Goal: Share content

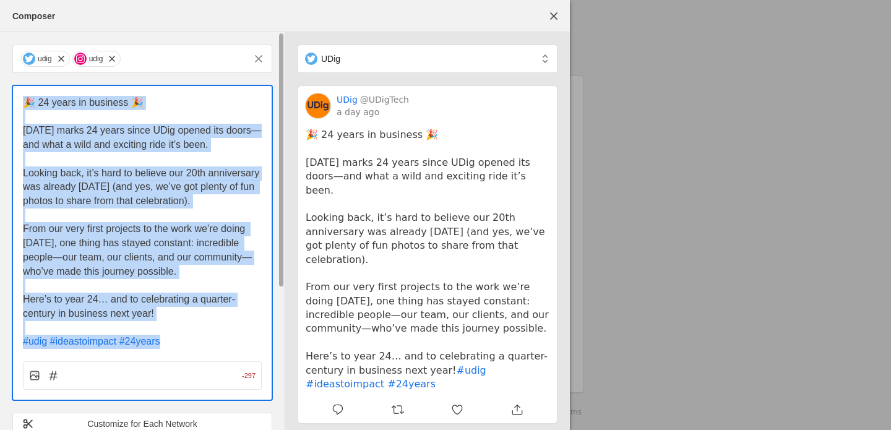
drag, startPoint x: 179, startPoint y: 204, endPoint x: 23, endPoint y: 94, distance: 190.9
click at [23, 94] on div "🎉 24 years in business 🎉 [DATE] marks 24 years since UDig opened its doors—and …" at bounding box center [142, 217] width 259 height 263
copy div "🎉 24 years in business 🎉 [DATE] marks 24 years since UDig opened its doors—and …"
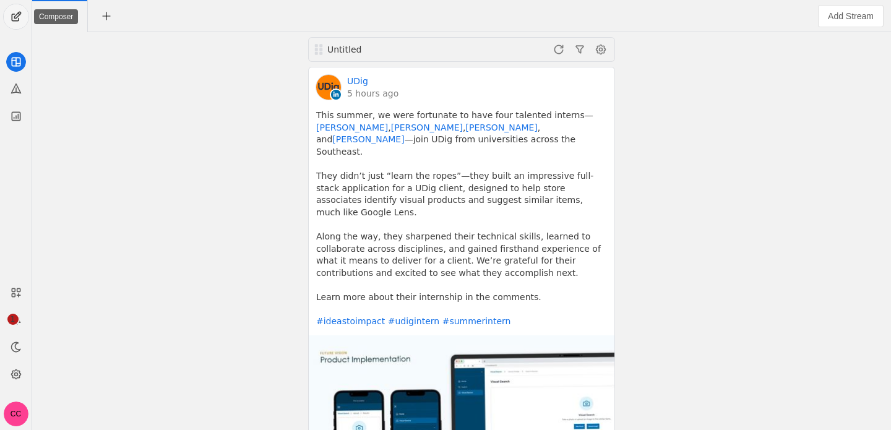
click at [20, 14] on span "undefined" at bounding box center [16, 16] width 25 height 25
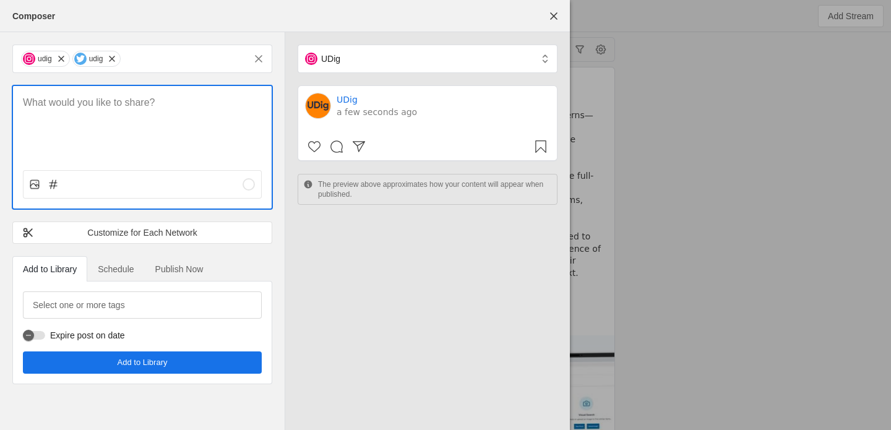
click at [82, 108] on p at bounding box center [142, 103] width 239 height 14
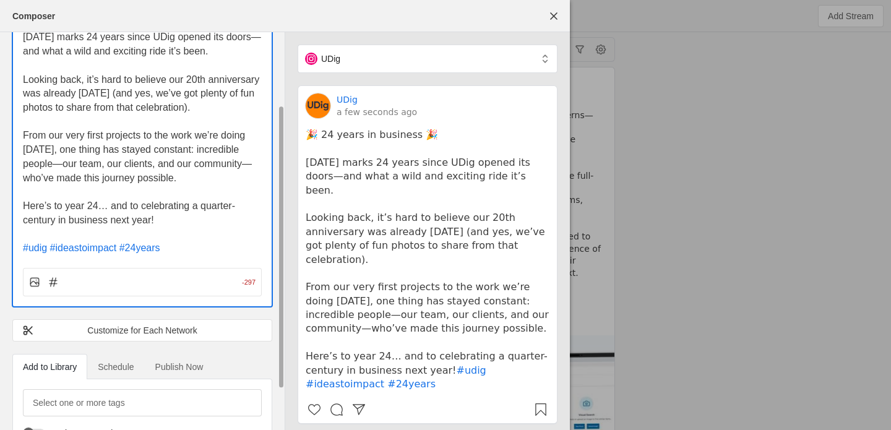
scroll to position [101, 0]
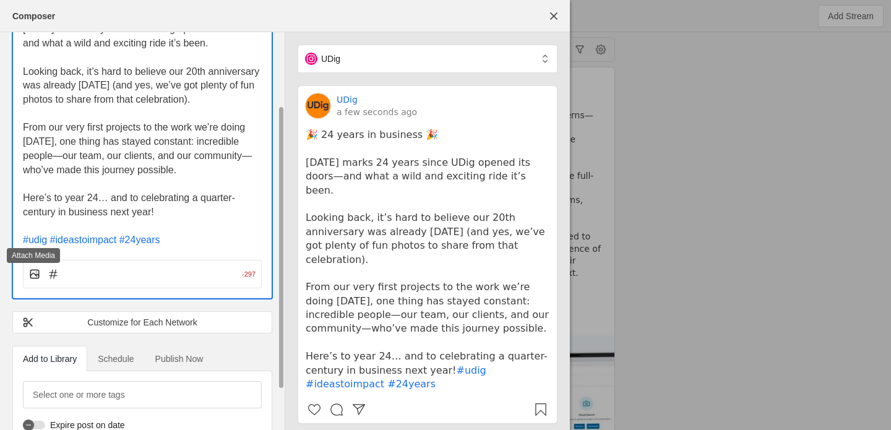
click at [34, 276] on icon at bounding box center [34, 274] width 12 height 12
click at [0, 0] on input "file" at bounding box center [0, 0] width 0 height 0
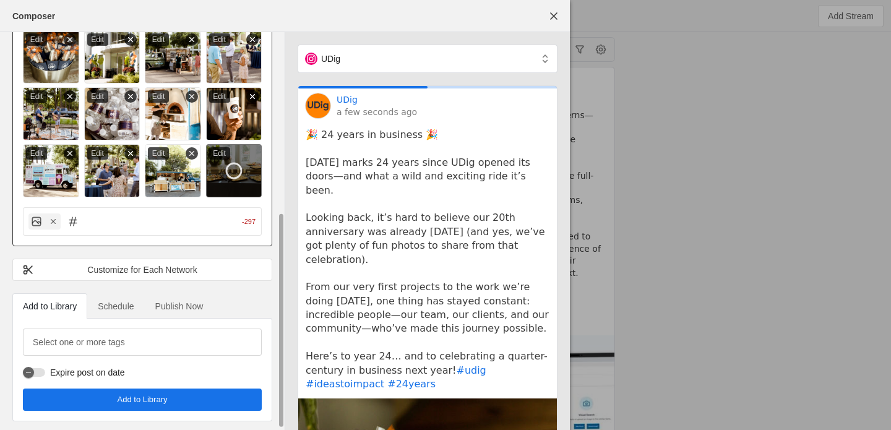
scroll to position [335, 0]
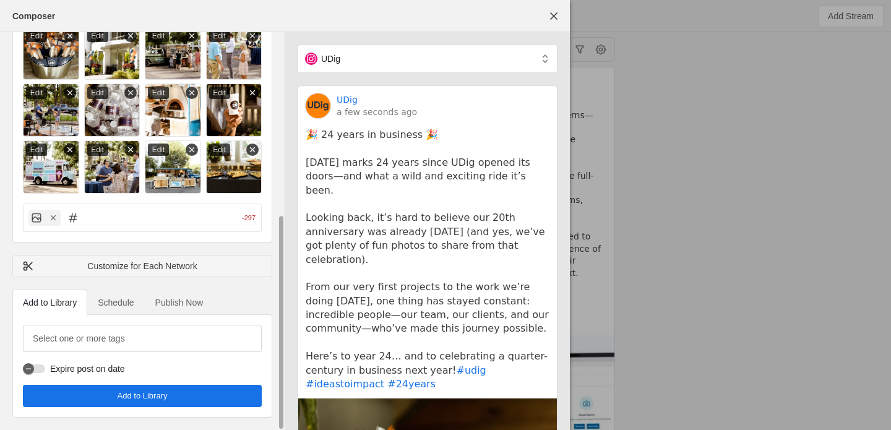
click at [122, 265] on div "Customize for Each Network" at bounding box center [142, 266] width 240 height 12
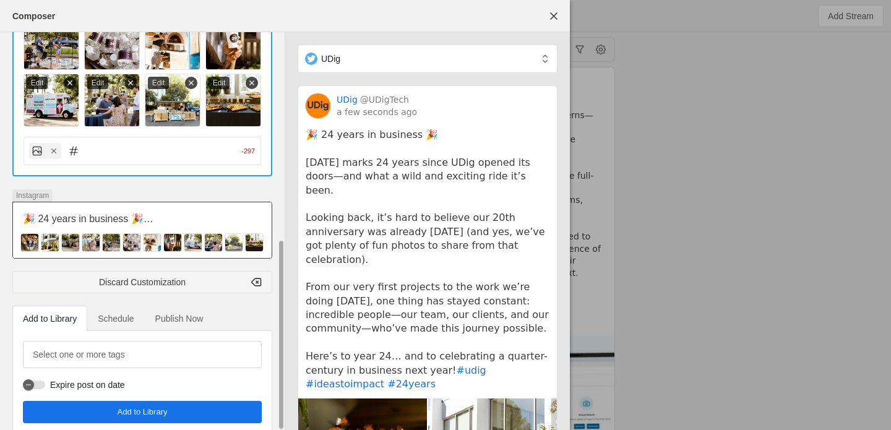
scroll to position [431, 0]
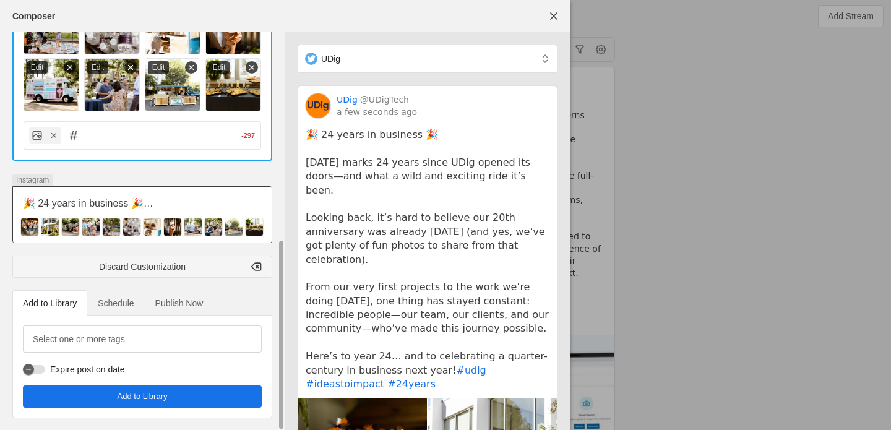
click at [153, 204] on p "🎉 24 years in business 🎉" at bounding box center [142, 204] width 239 height 14
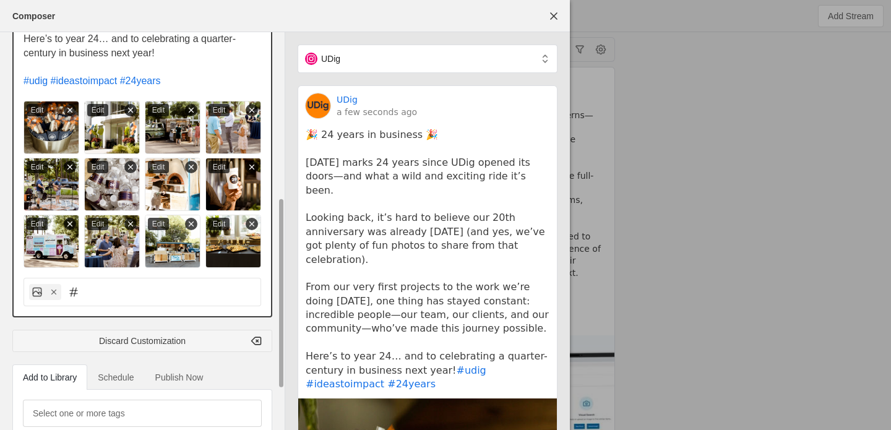
scroll to position [306, 0]
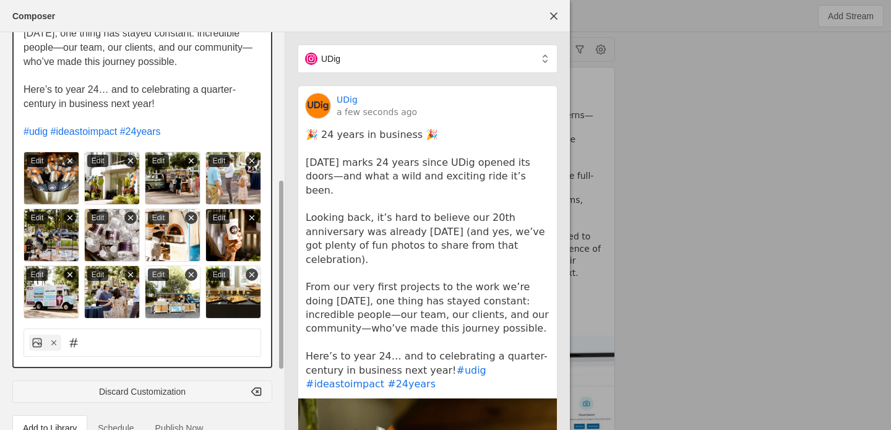
click at [32, 160] on div "Edit" at bounding box center [37, 161] width 21 height 12
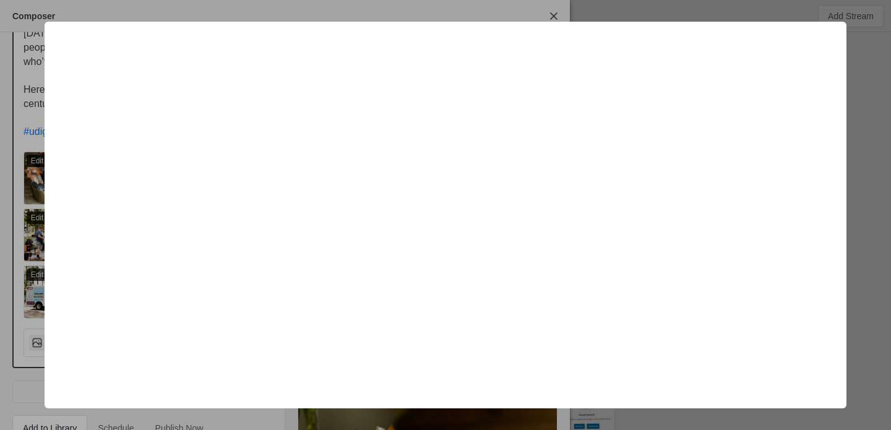
scroll to position [0, 0]
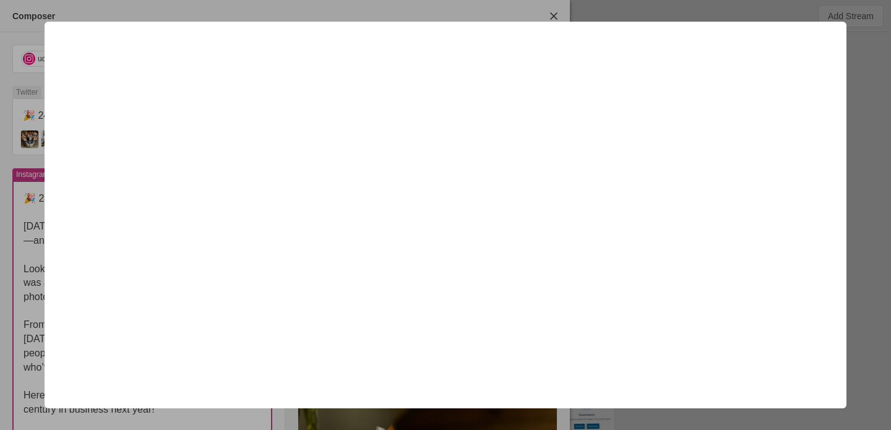
click at [875, 72] on div at bounding box center [445, 215] width 891 height 430
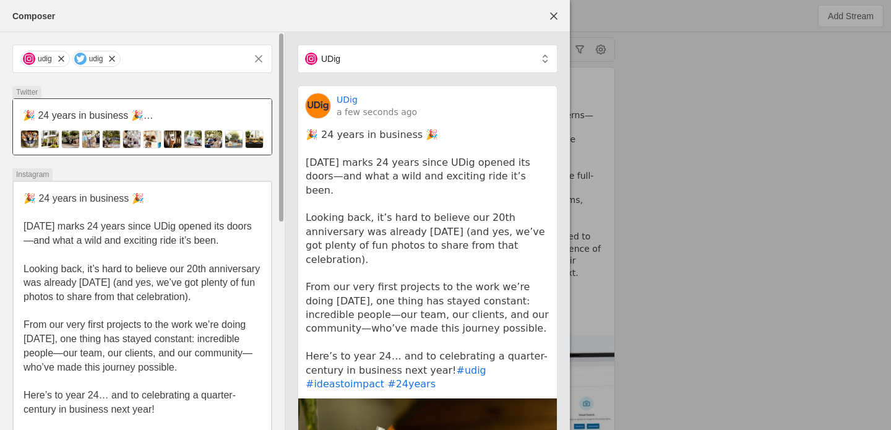
click at [140, 99] on div "🎉 24 years in business 🎉 [DATE] marks 24 years since UDig opened its doors—and …" at bounding box center [142, 127] width 259 height 56
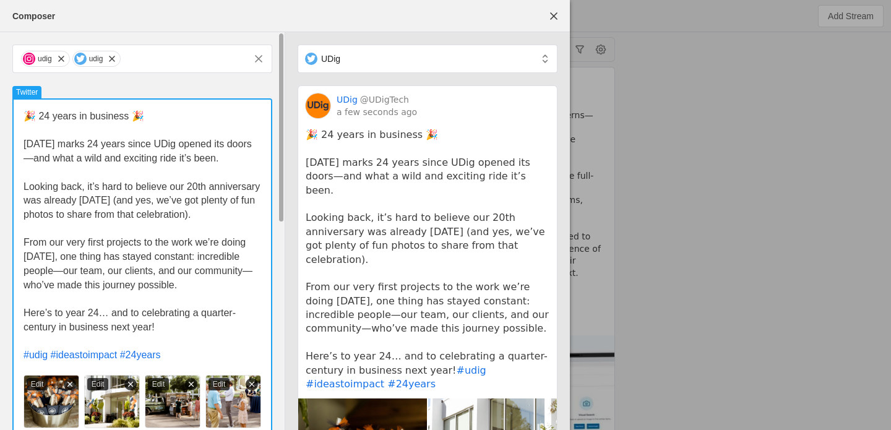
click at [138, 85] on app-composer-editor "Twitter 🎉 24 years in business 🎉 [DATE] marks 24 years since UDig opened its do…" at bounding box center [142, 338] width 260 height 506
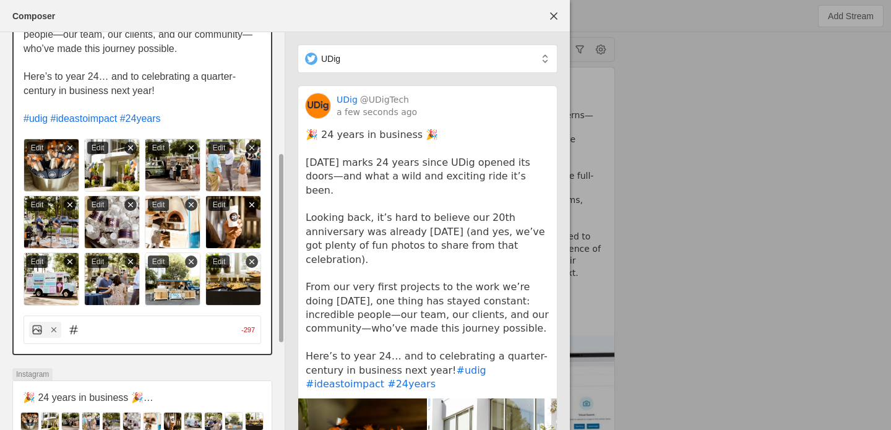
scroll to position [260, 0]
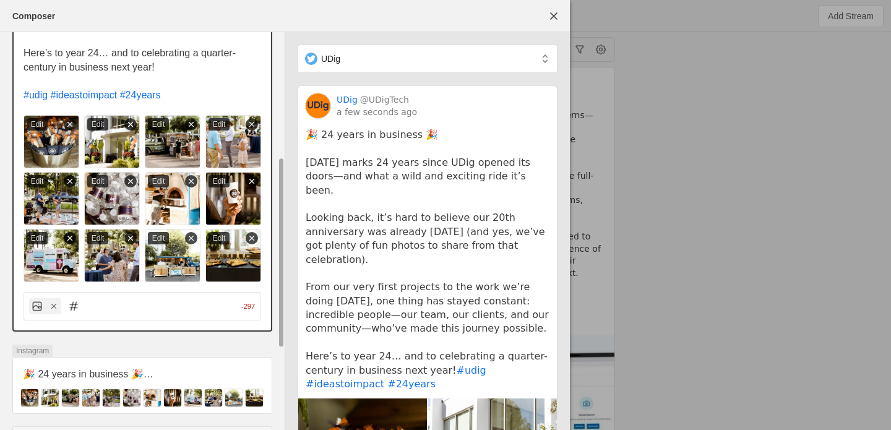
click at [71, 236] on icon at bounding box center [70, 238] width 9 height 9
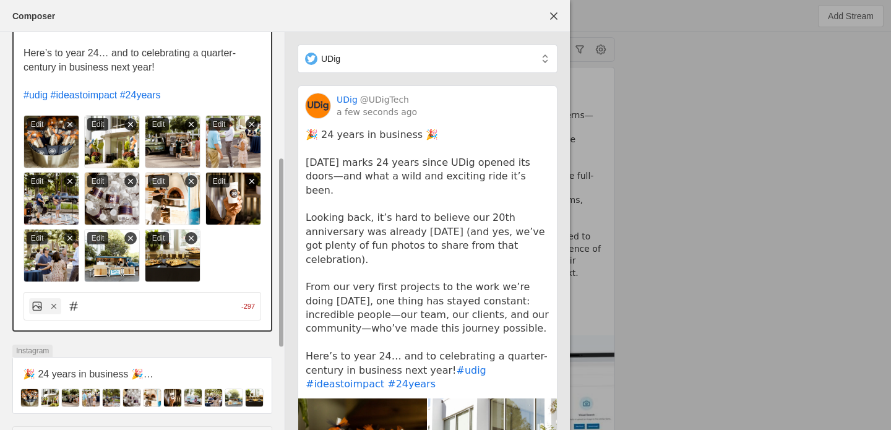
click at [250, 179] on line at bounding box center [252, 181] width 4 height 4
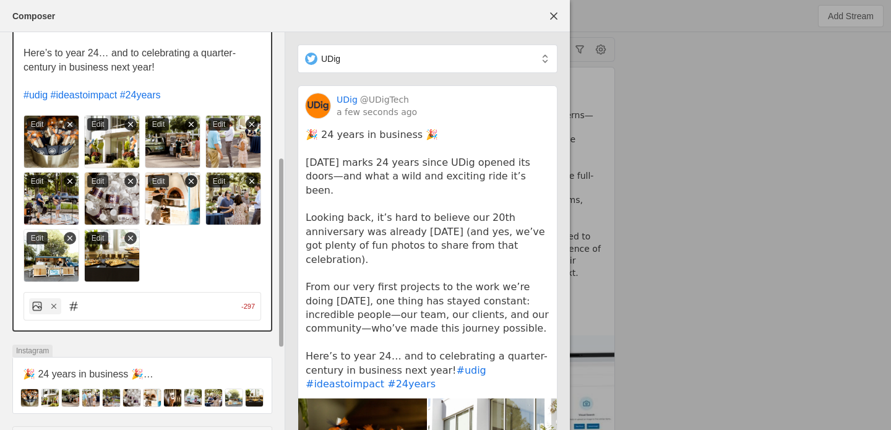
click at [192, 179] on line at bounding box center [191, 181] width 4 height 4
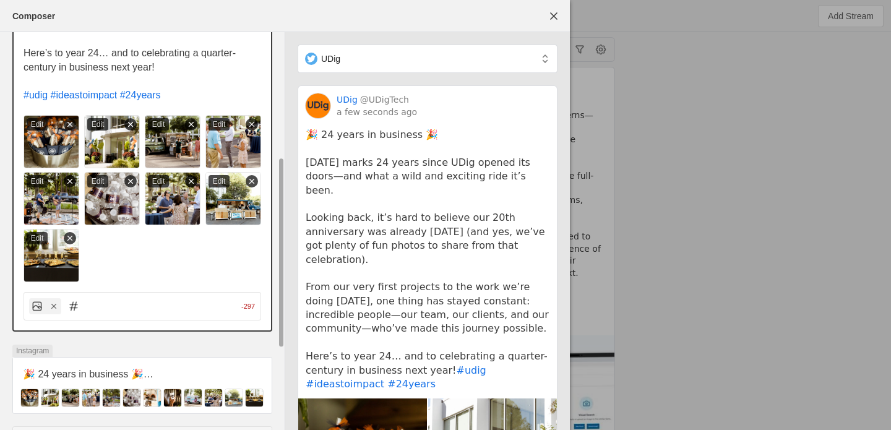
click at [192, 179] on line at bounding box center [191, 181] width 4 height 4
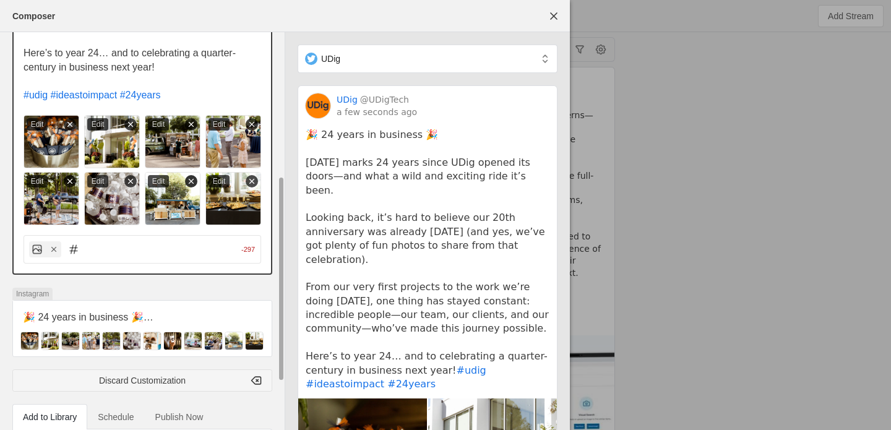
click at [192, 179] on line at bounding box center [191, 181] width 4 height 4
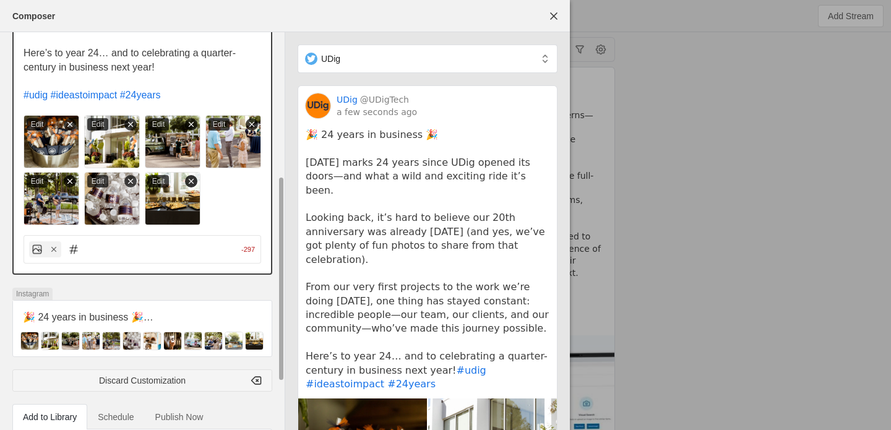
click at [192, 180] on icon at bounding box center [191, 181] width 9 height 9
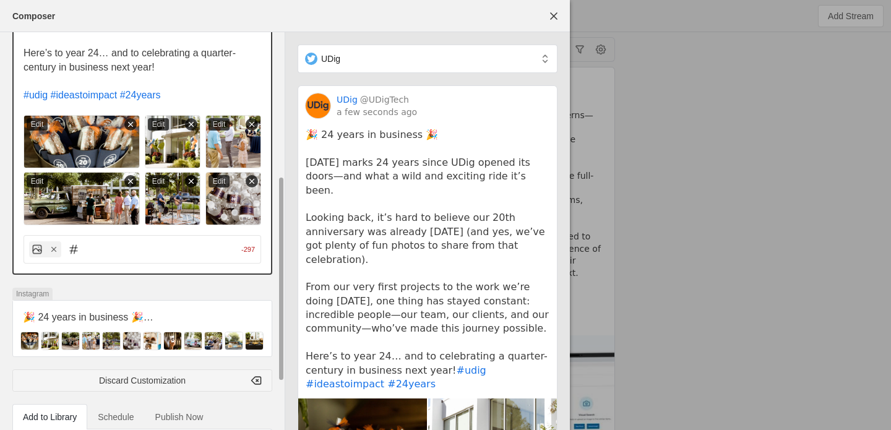
click at [192, 183] on icon at bounding box center [191, 181] width 9 height 9
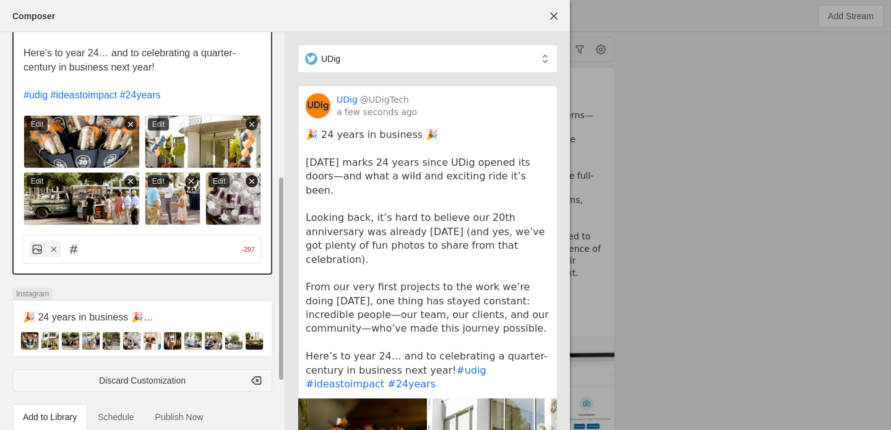
click at [255, 181] on icon at bounding box center [251, 181] width 9 height 9
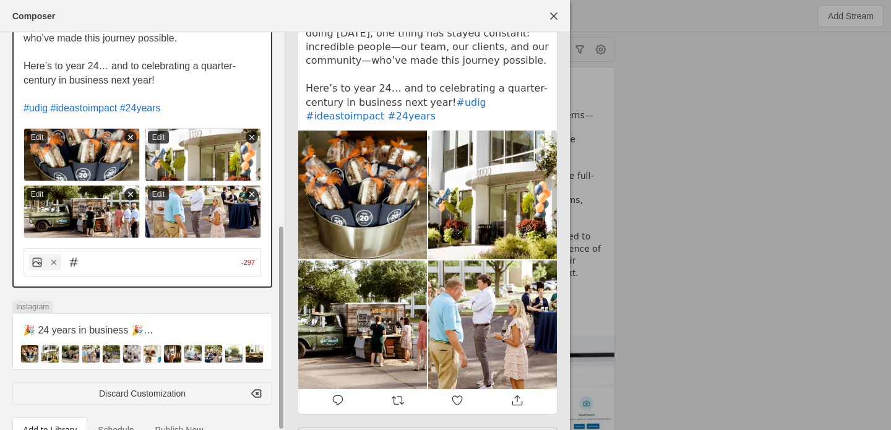
scroll to position [374, 0]
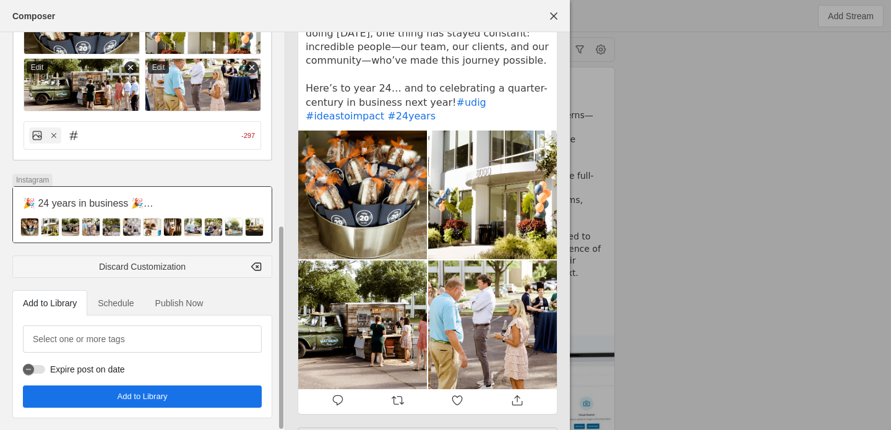
click at [151, 187] on div "🎉 24 years in business 🎉 [DATE] marks 24 years since UDig opened its doors—and …" at bounding box center [142, 215] width 259 height 56
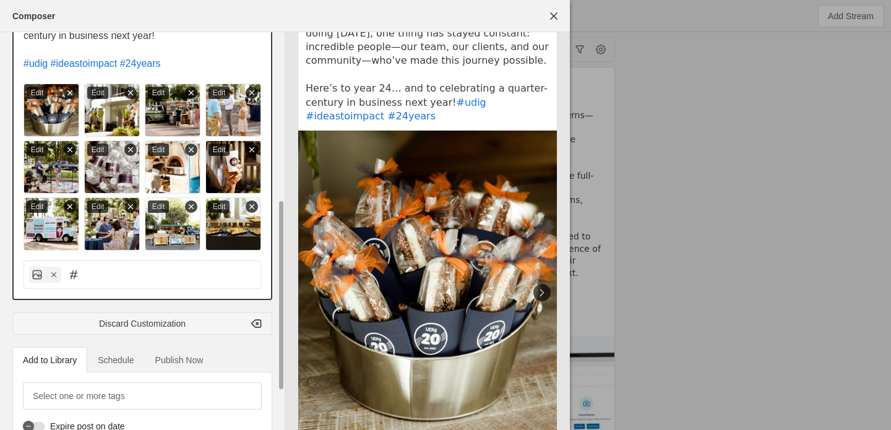
scroll to position [332, 0]
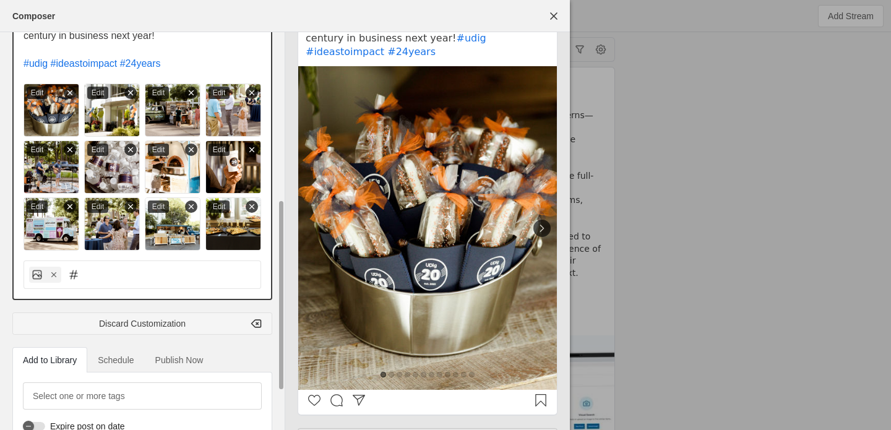
click at [151, 198] on img at bounding box center [173, 223] width 56 height 53
click at [72, 90] on icon at bounding box center [70, 92] width 9 height 9
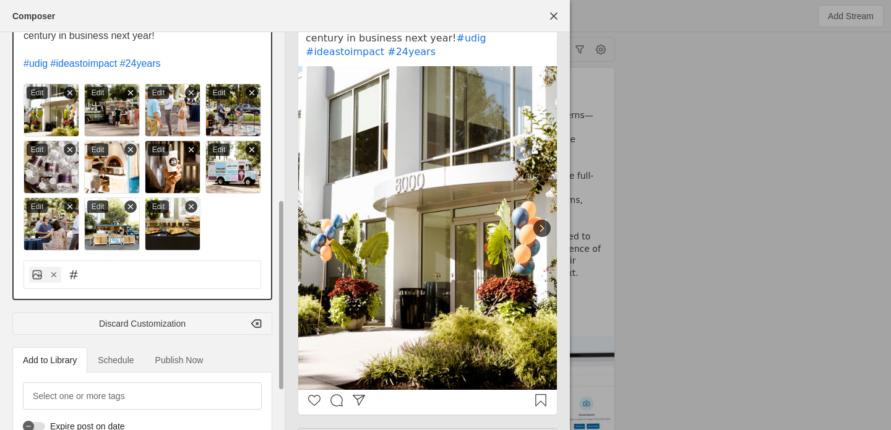
click at [72, 91] on icon at bounding box center [70, 92] width 9 height 9
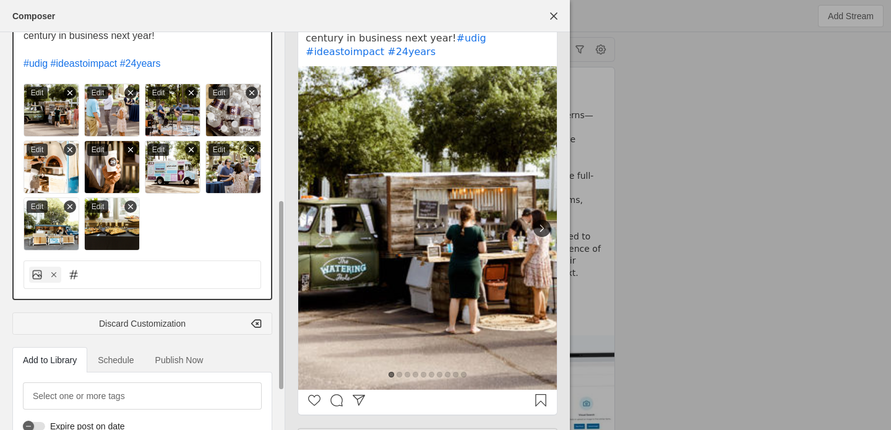
click at [72, 92] on icon at bounding box center [70, 92] width 9 height 9
click at [126, 92] on icon at bounding box center [130, 92] width 9 height 9
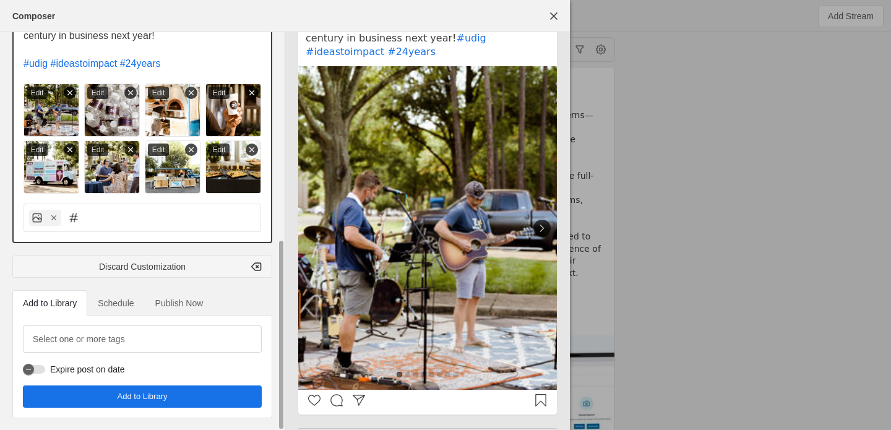
click at [72, 92] on icon at bounding box center [70, 92] width 9 height 9
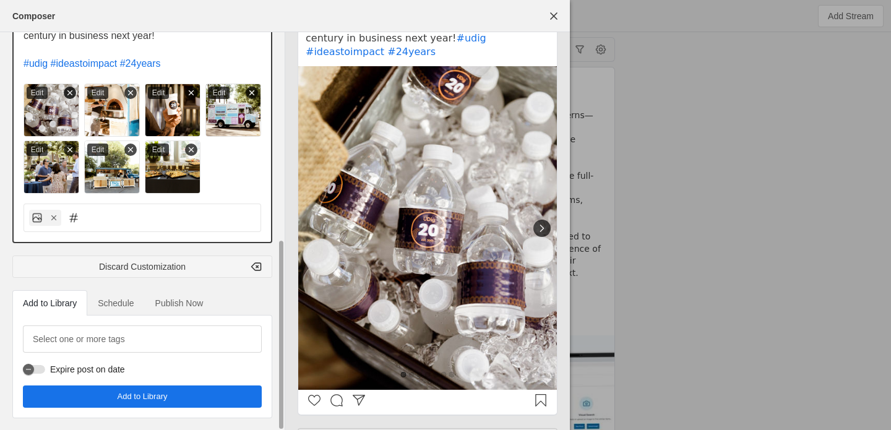
click at [72, 92] on icon at bounding box center [70, 92] width 9 height 9
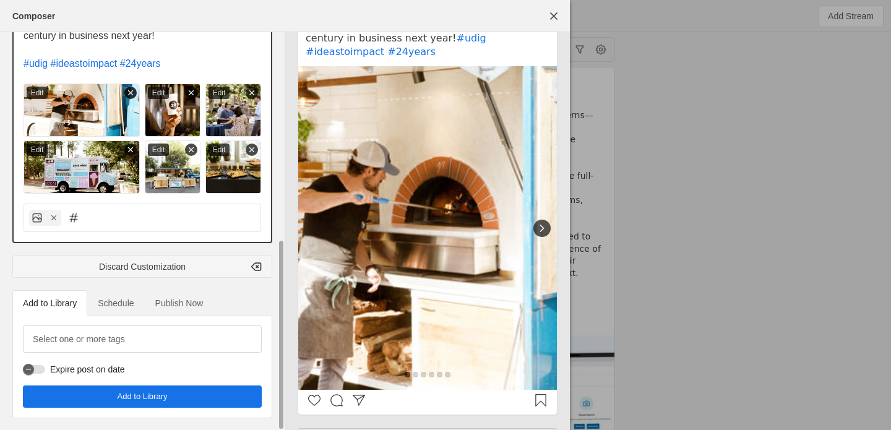
click at [127, 96] on div at bounding box center [130, 93] width 12 height 12
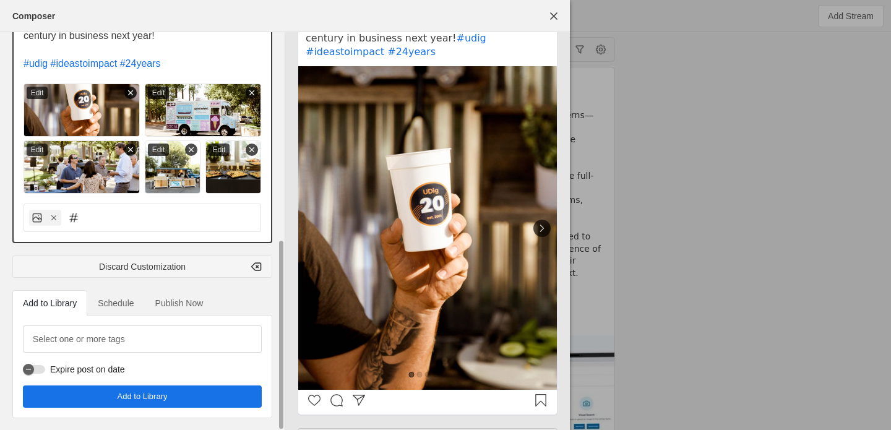
click at [130, 95] on icon at bounding box center [130, 92] width 9 height 9
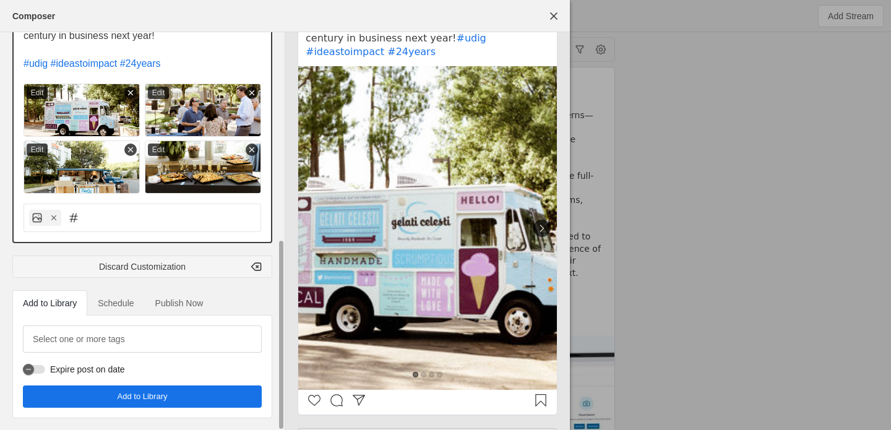
click at [130, 95] on icon at bounding box center [130, 92] width 9 height 9
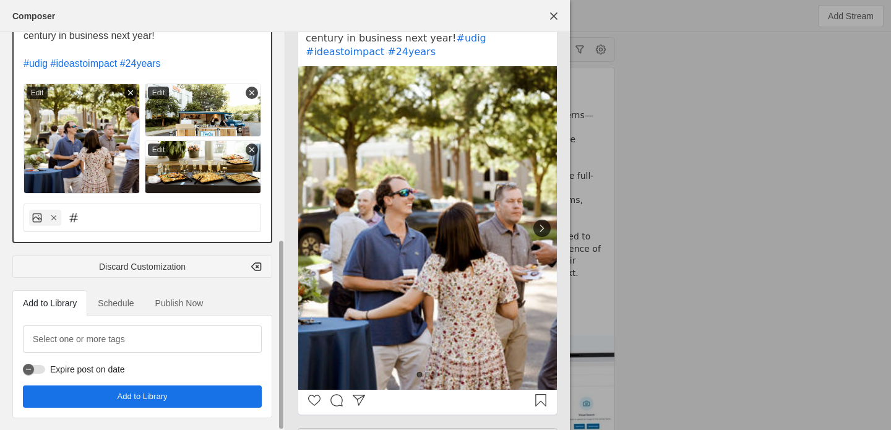
click at [130, 95] on icon at bounding box center [130, 92] width 9 height 9
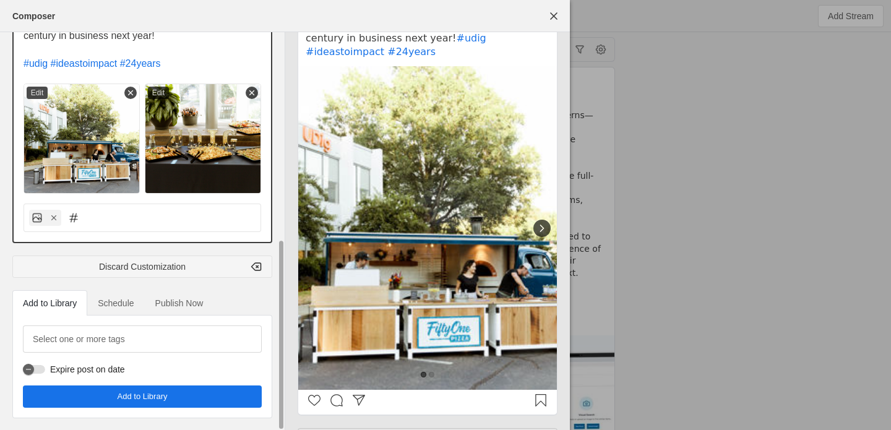
click at [130, 95] on icon at bounding box center [130, 92] width 9 height 9
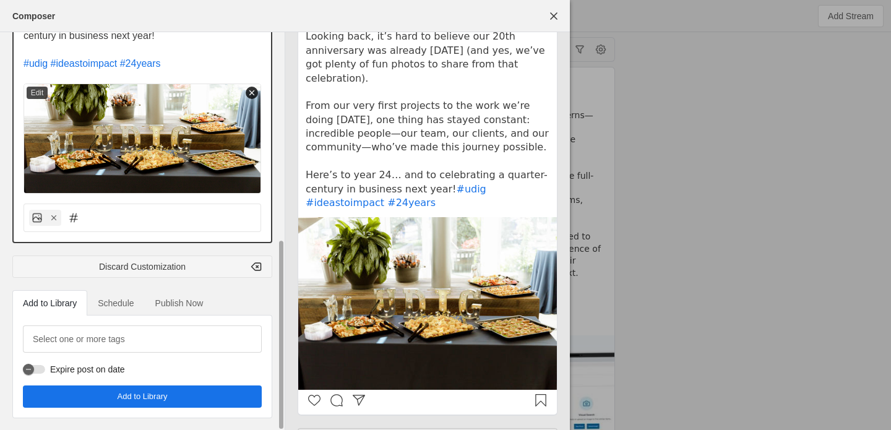
click at [254, 88] on icon at bounding box center [251, 92] width 9 height 9
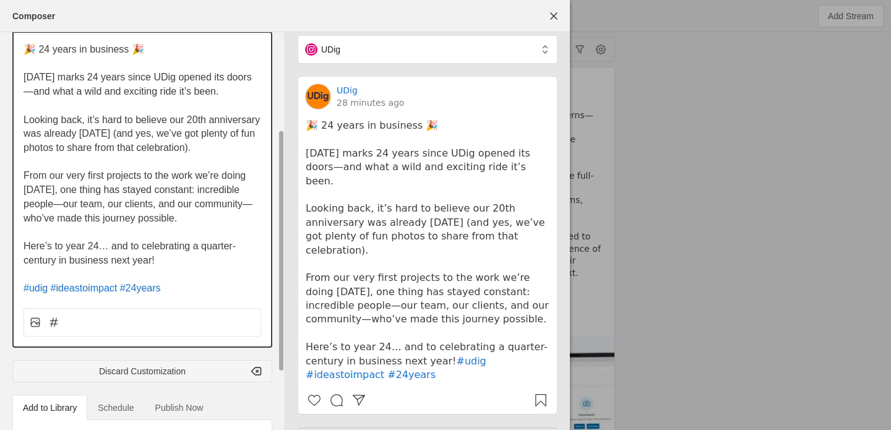
scroll to position [147, 0]
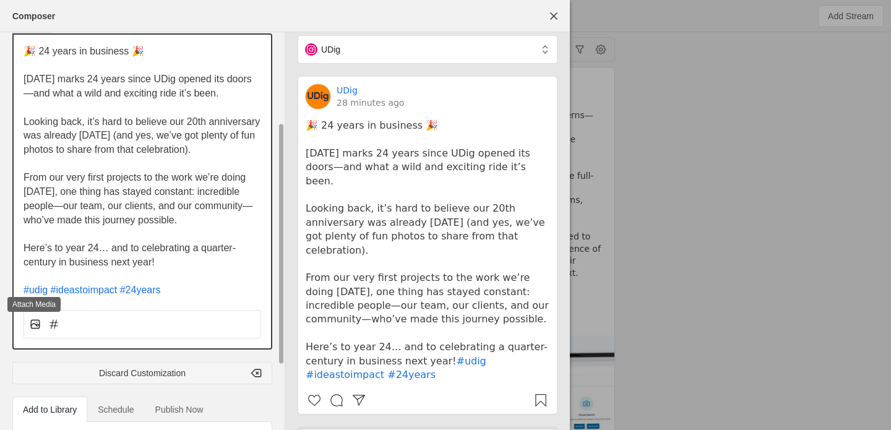
click at [37, 322] on line at bounding box center [37, 322] width 0 height 0
click at [0, 0] on input "file" at bounding box center [0, 0] width 0 height 0
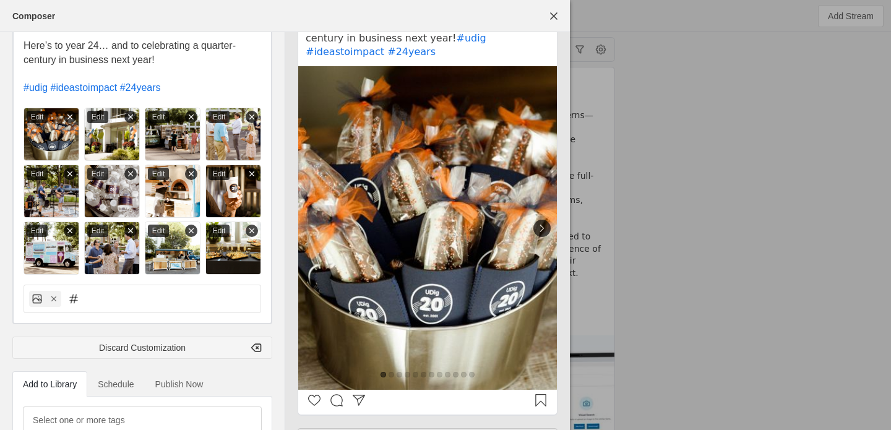
scroll to position [431, 0]
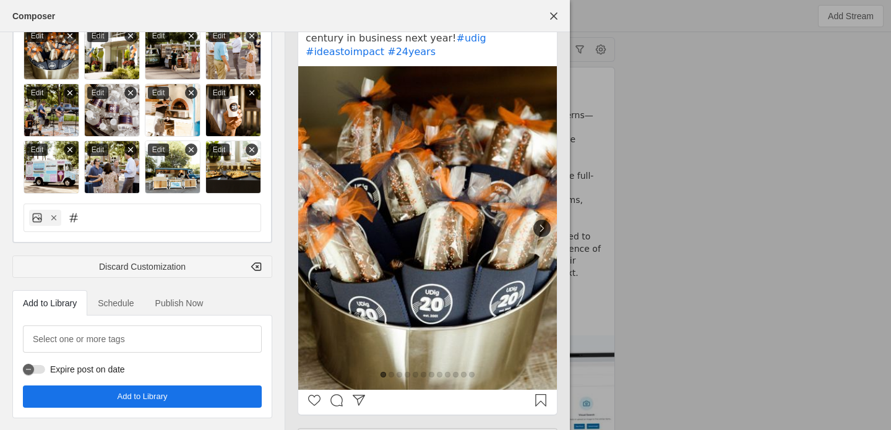
drag, startPoint x: 114, startPoint y: 215, endPoint x: 215, endPoint y: 6, distance: 232.2
click at [117, 304] on span "Schedule" at bounding box center [116, 303] width 36 height 9
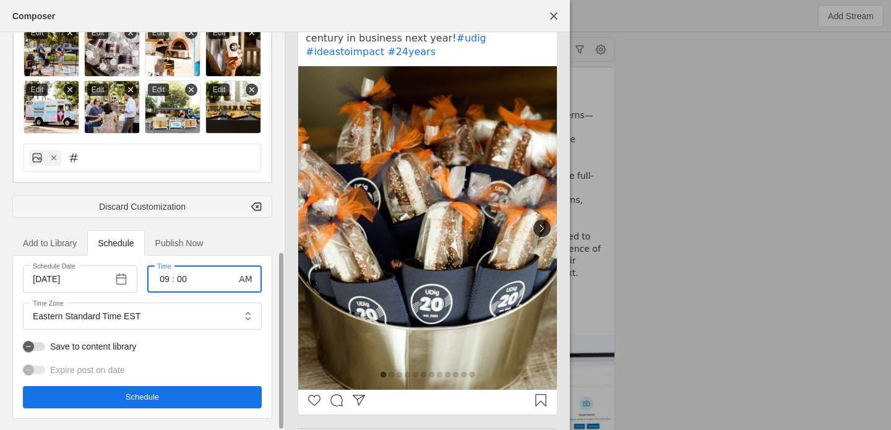
click at [166, 278] on input "09" at bounding box center [164, 279] width 15 height 15
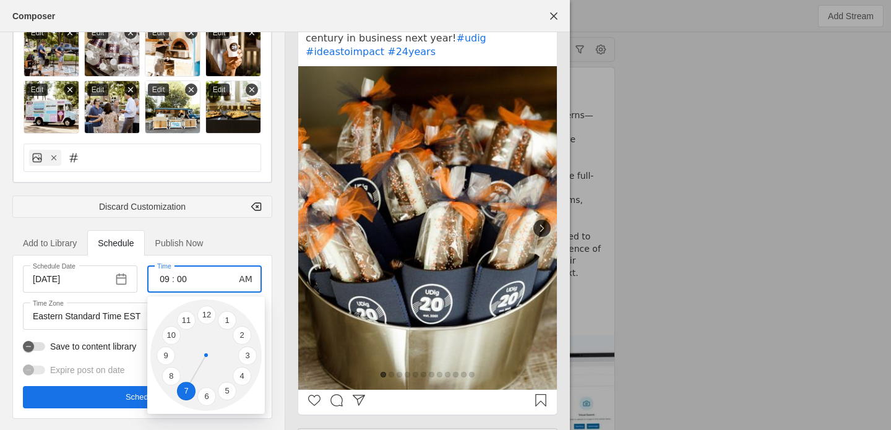
click at [183, 390] on li "7" at bounding box center [186, 391] width 19 height 19
type input "07"
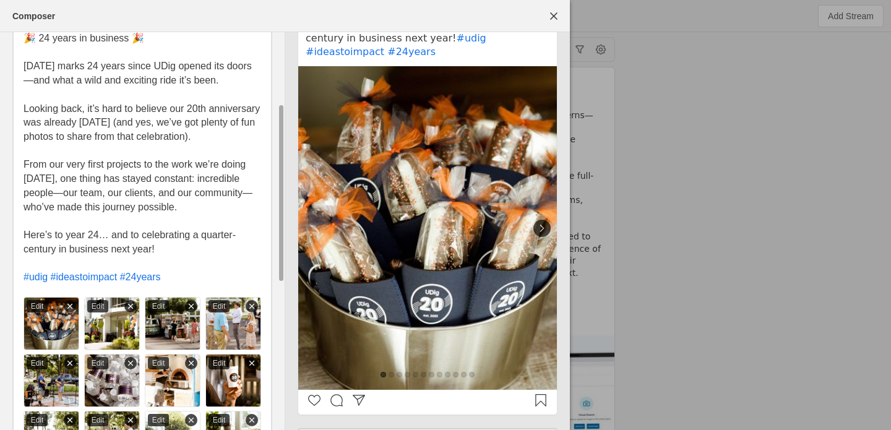
scroll to position [0, 0]
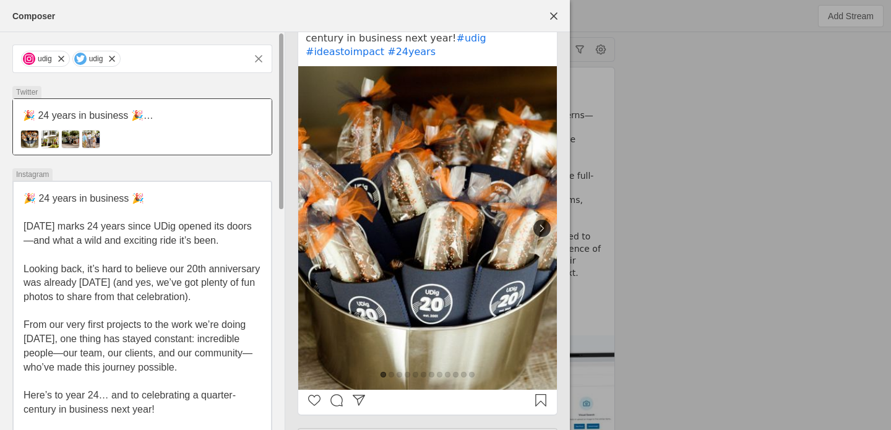
click at [138, 136] on div "Edit Edit Edit Edit" at bounding box center [141, 139] width 243 height 19
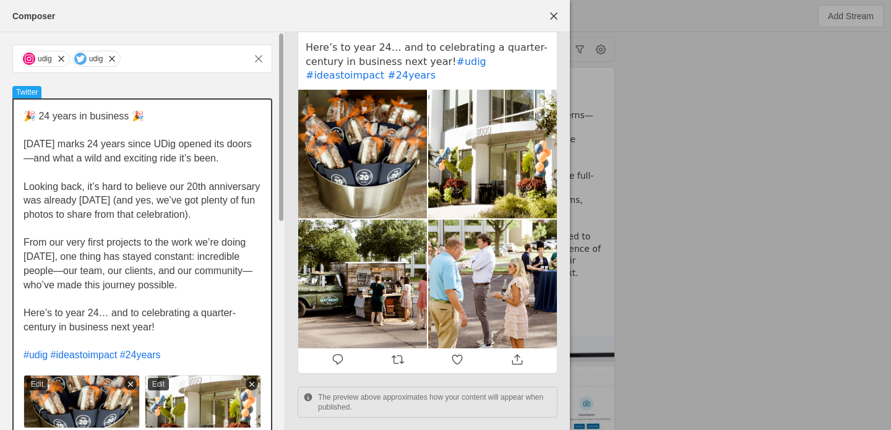
scroll to position [268, 0]
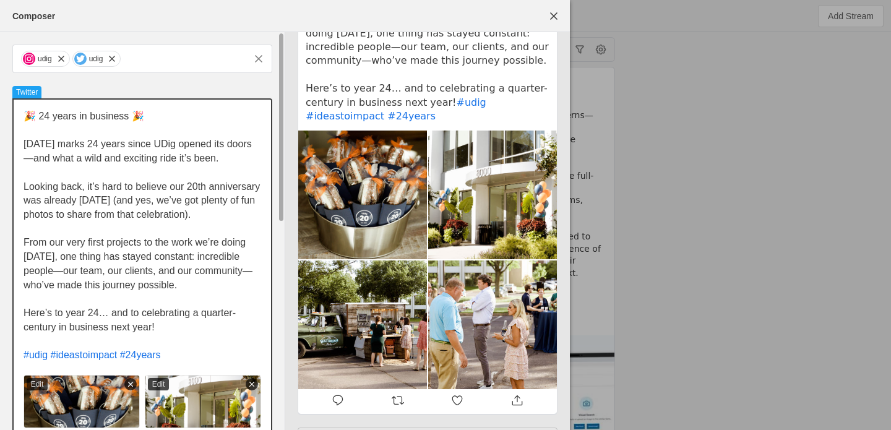
click at [152, 117] on p "🎉 24 years in business 🎉" at bounding box center [143, 117] width 238 height 14
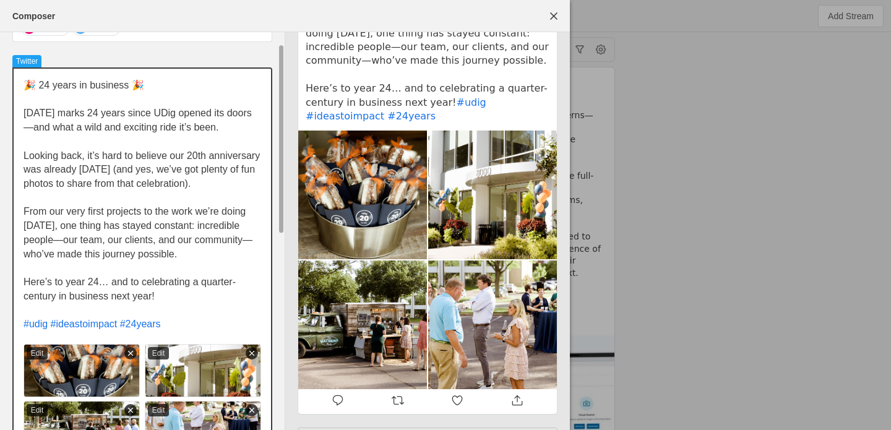
scroll to position [24, 0]
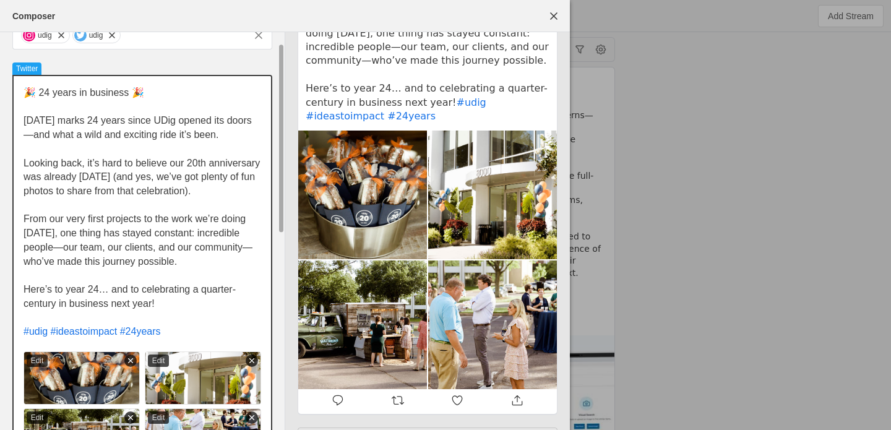
drag, startPoint x: 23, startPoint y: 121, endPoint x: 95, endPoint y: 142, distance: 75.4
click at [95, 142] on div "🎉 24 years in business 🎉 [DATE] marks 24 years since UDig opened its doors—and …" at bounding box center [142, 268] width 257 height 385
click at [87, 126] on span "[DATE] marks 24 years since UDig opened its doors—and what a wild and exciting …" at bounding box center [138, 127] width 228 height 25
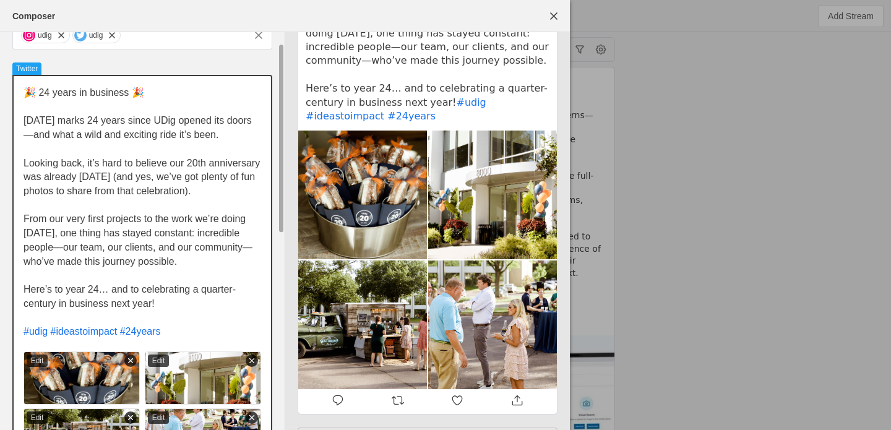
click at [109, 131] on span "[DATE] marks 24 years since UDig opened its doors—and what a wild and exciting …" at bounding box center [138, 127] width 228 height 25
click at [134, 174] on span "Looking back, it’s hard to believe our 20th anniversary was already [DATE] (and…" at bounding box center [143, 177] width 239 height 38
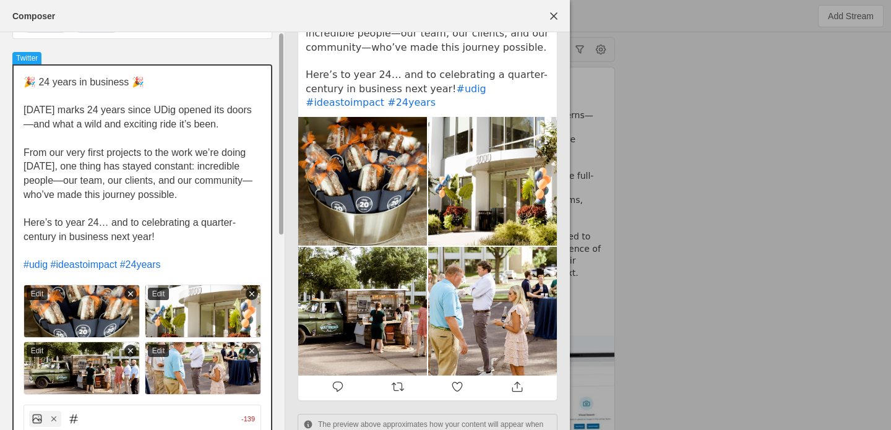
scroll to position [0, 0]
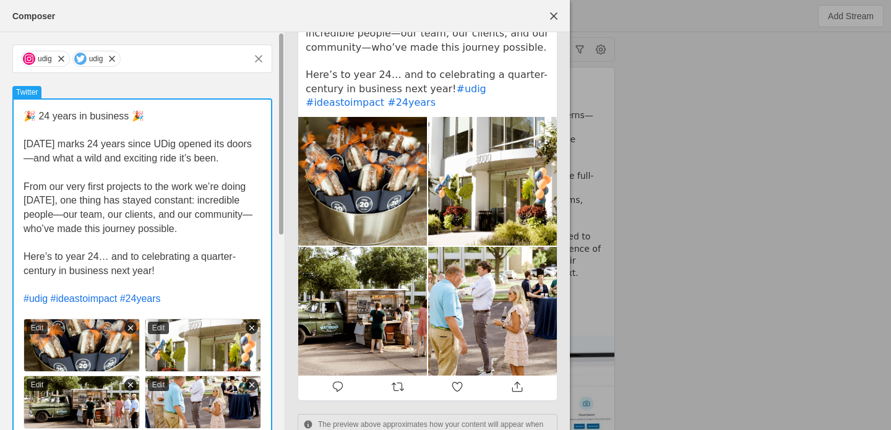
drag, startPoint x: 160, startPoint y: 111, endPoint x: 11, endPoint y: 110, distance: 149.1
click at [11, 110] on div "udig udig Twitter 🎉 24 years in business 🎉 [DATE] marks 24 years since UDig ope…" at bounding box center [142, 420] width 285 height 776
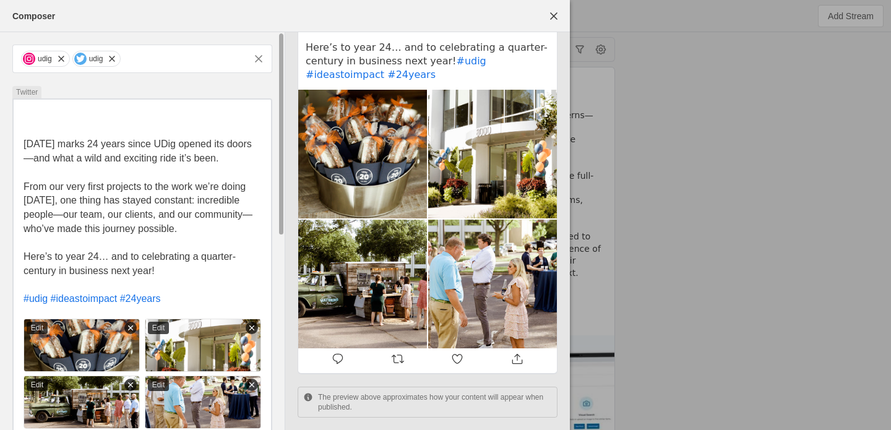
scroll to position [212, 0]
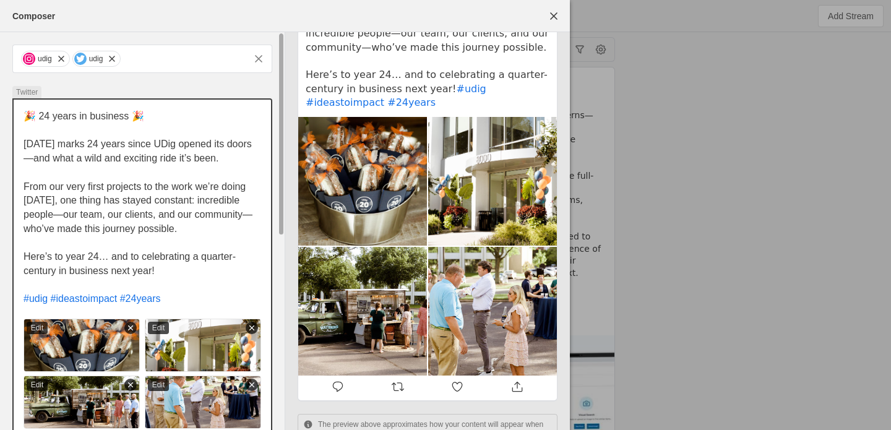
click at [66, 148] on span "[DATE] marks 24 years since UDig opened its doors—and what a wild and exciting …" at bounding box center [138, 151] width 228 height 25
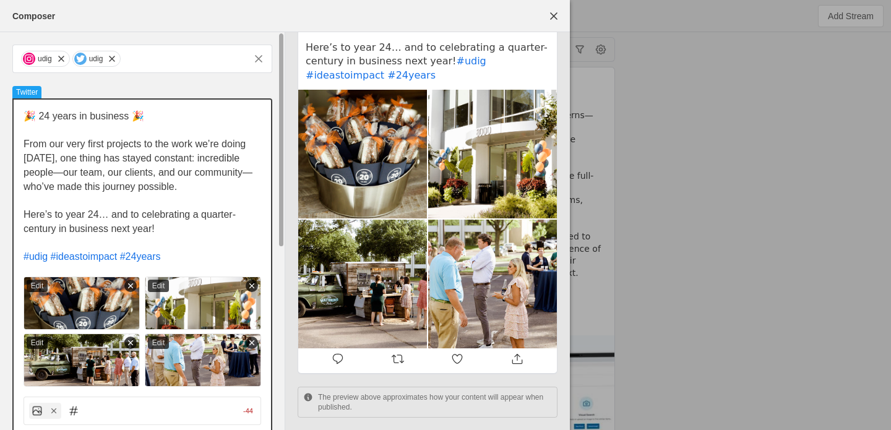
scroll to position [171, 0]
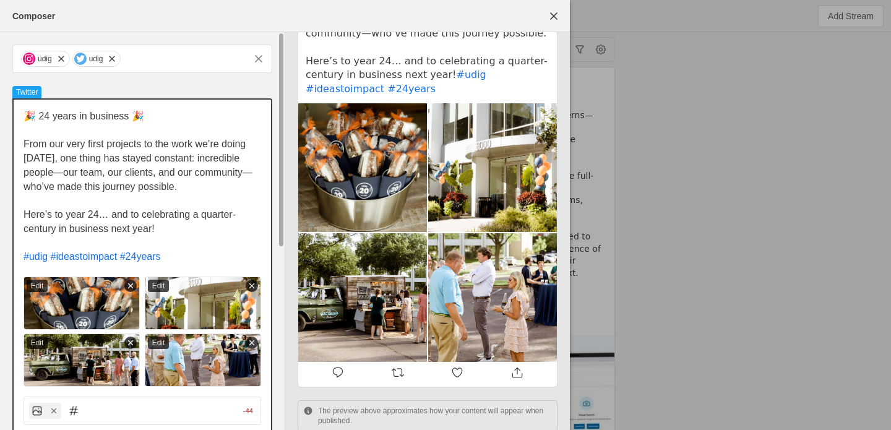
click at [121, 170] on span "From our very first projects to the work we’re doing [DATE], one thing has stay…" at bounding box center [138, 165] width 229 height 53
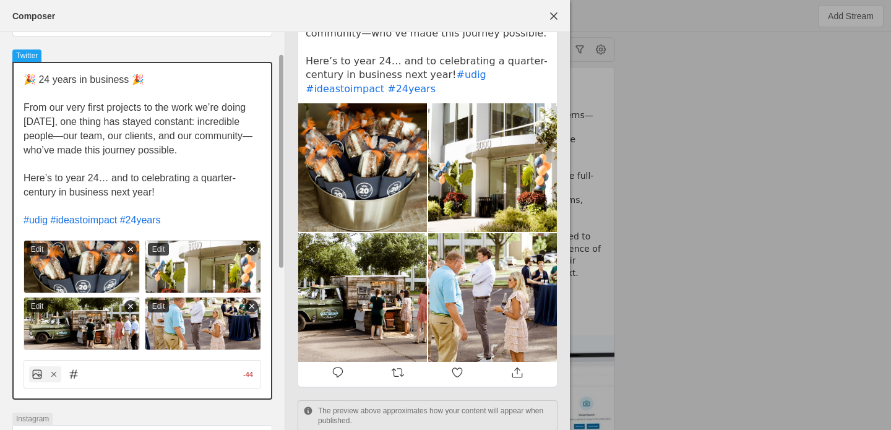
scroll to position [40, 0]
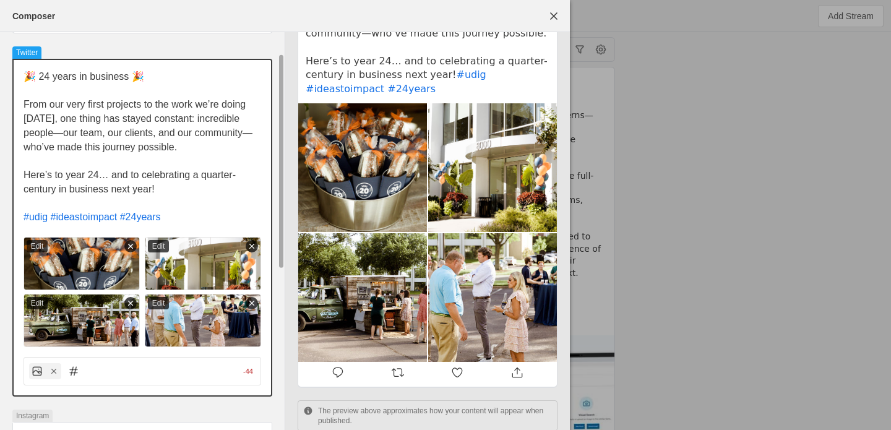
click at [121, 171] on span "Here’s to year 24… and to celebrating a quarter-century in business next year!" at bounding box center [130, 182] width 212 height 25
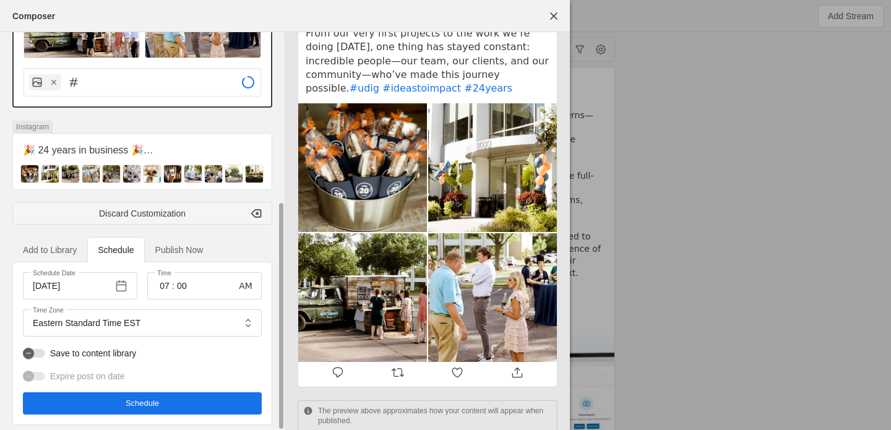
scroll to position [293, 0]
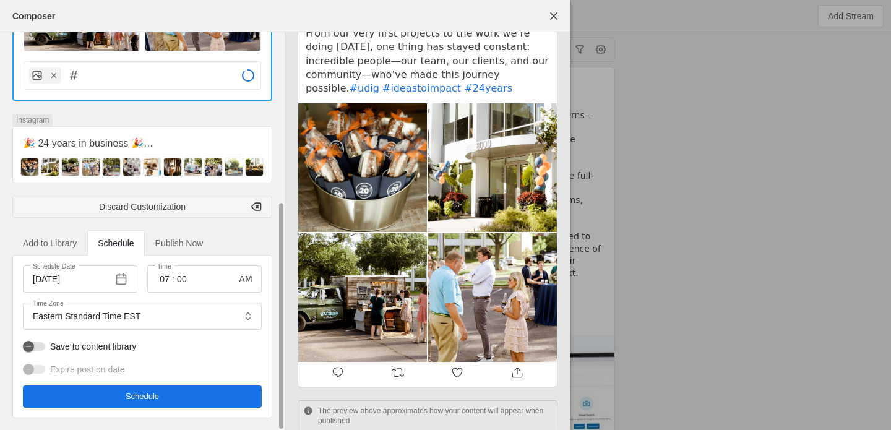
click at [189, 392] on span "undefined" at bounding box center [142, 396] width 239 height 22
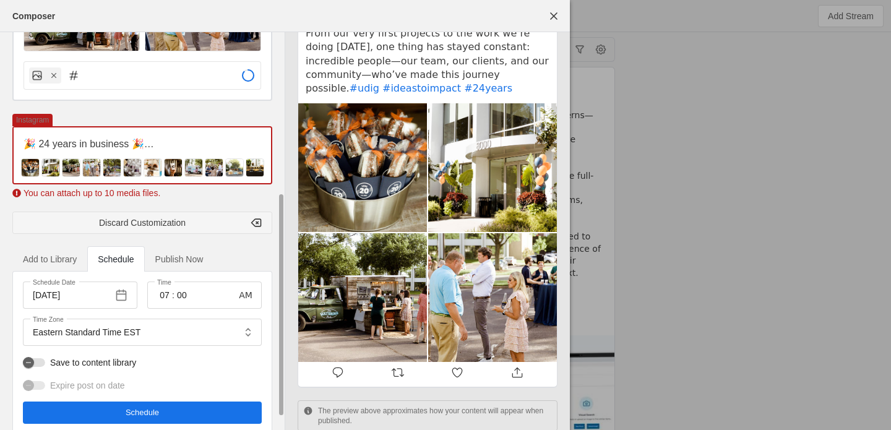
click at [150, 141] on p "🎉 24 years in business 🎉" at bounding box center [143, 144] width 238 height 14
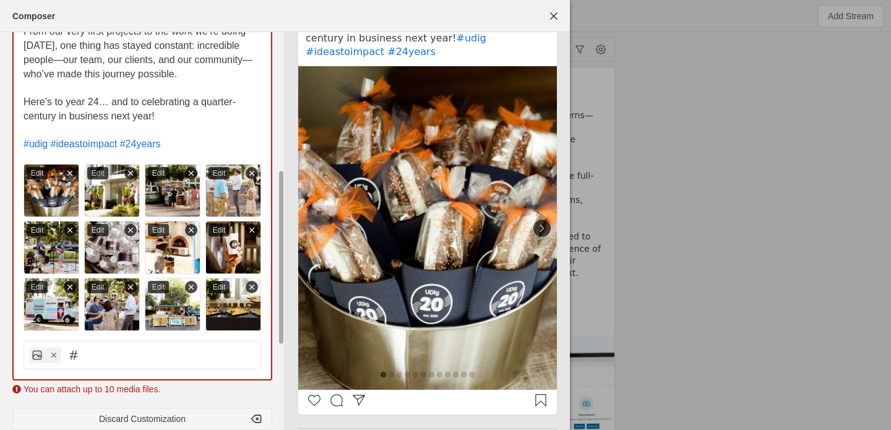
scroll to position [322, 0]
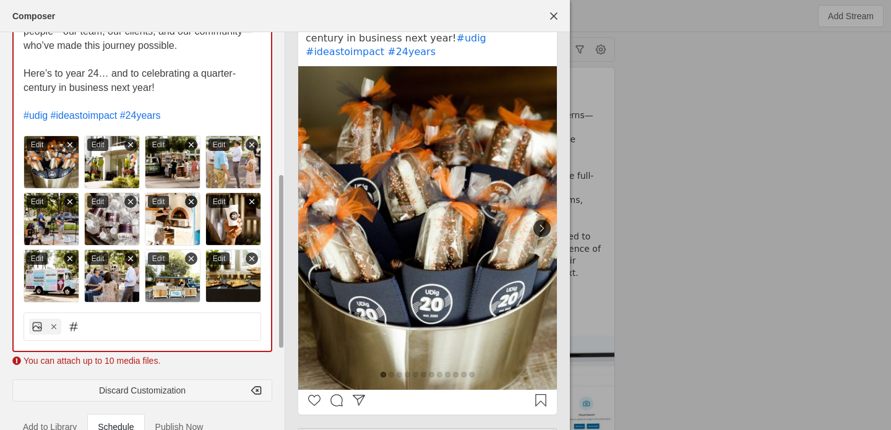
click at [190, 201] on line at bounding box center [191, 201] width 4 height 4
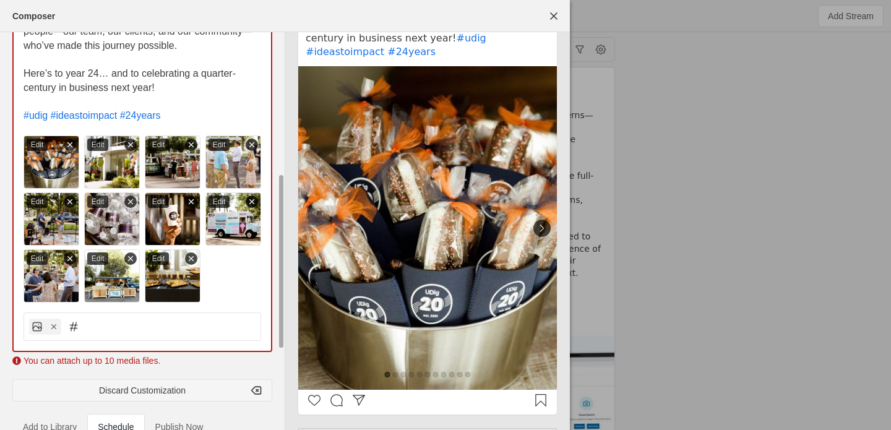
click at [253, 201] on icon at bounding box center [251, 201] width 9 height 9
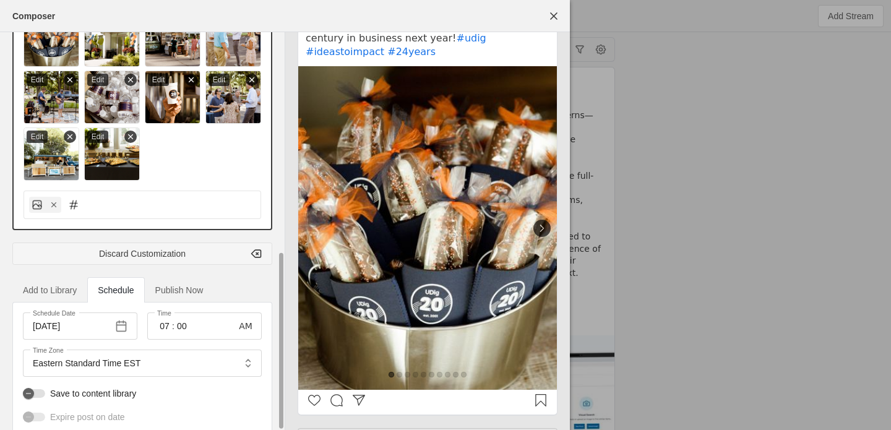
scroll to position [491, 0]
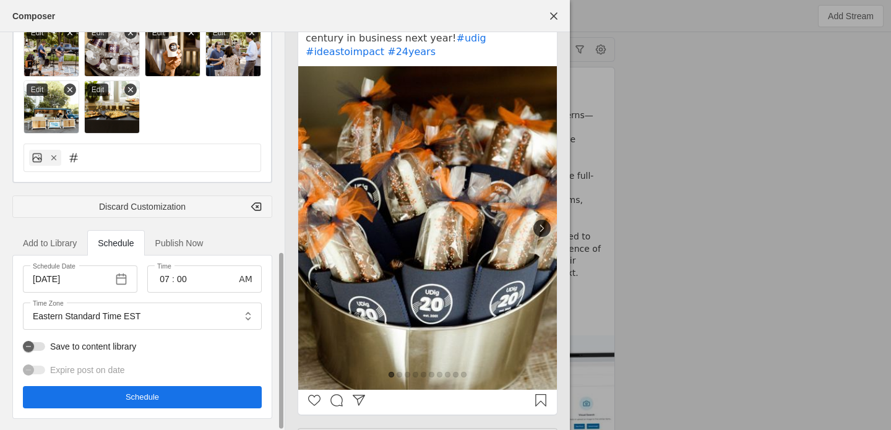
click at [161, 400] on span "undefined" at bounding box center [142, 397] width 239 height 22
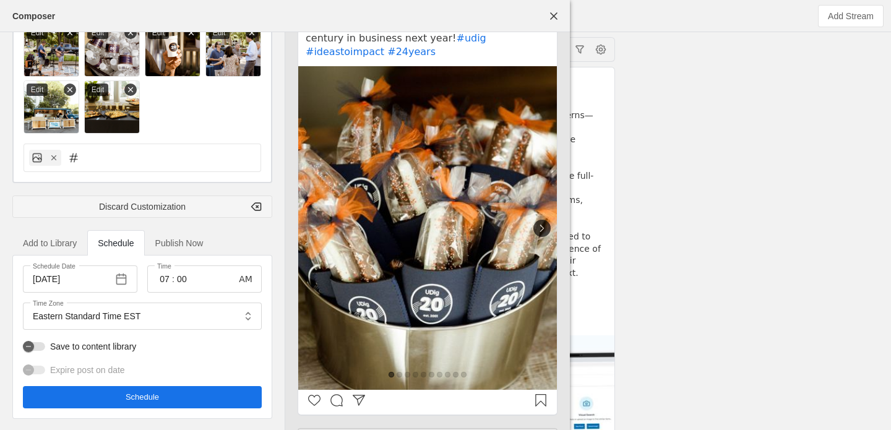
scroll to position [0, 0]
